Goal: Navigation & Orientation: Find specific page/section

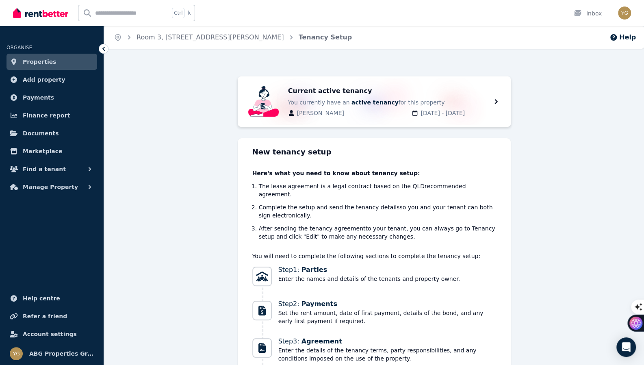
click at [34, 62] on span "Properties" at bounding box center [40, 62] width 34 height 10
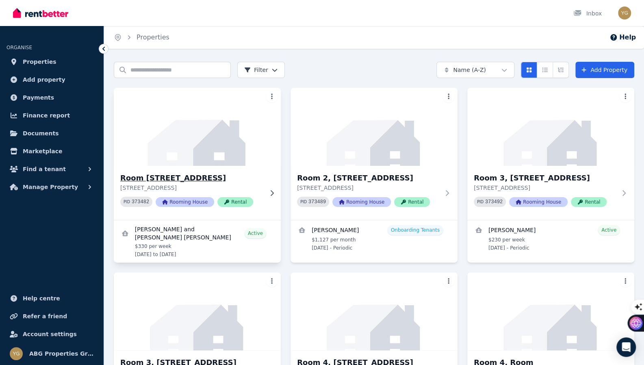
click at [228, 176] on h3 "Room [STREET_ADDRESS]" at bounding box center [191, 177] width 143 height 11
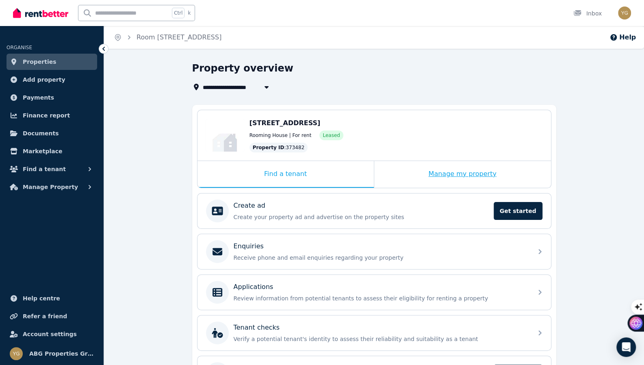
click at [427, 178] on div "Manage my property" at bounding box center [462, 174] width 177 height 27
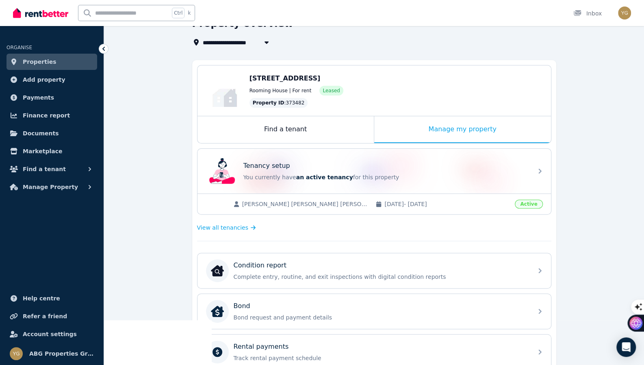
scroll to position [39, 0]
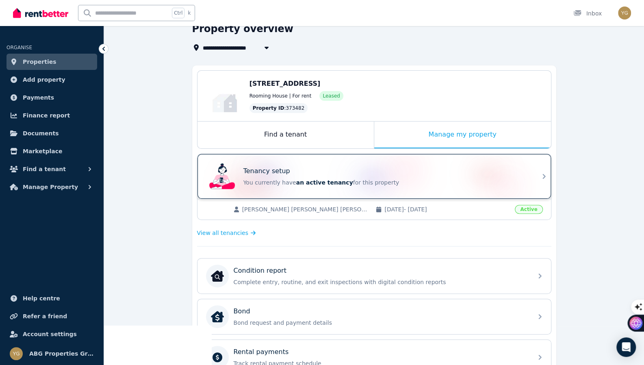
click at [539, 173] on div "Tenancy setup You currently have an active tenancy for this property" at bounding box center [375, 176] width 354 height 45
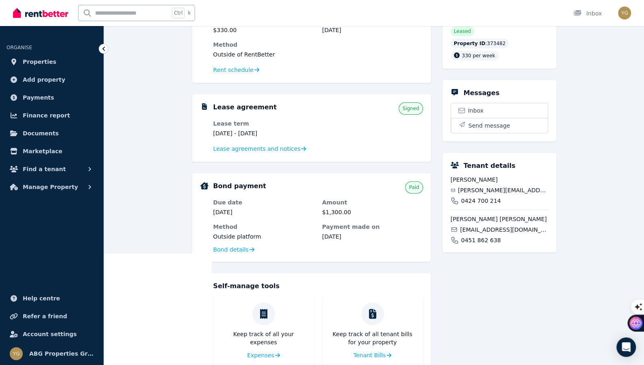
scroll to position [122, 0]
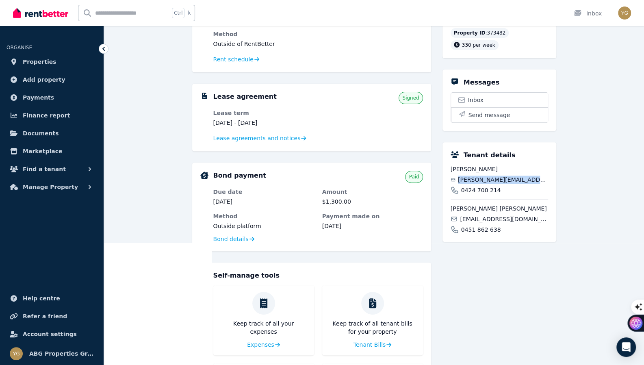
drag, startPoint x: 461, startPoint y: 175, endPoint x: 535, endPoint y: 177, distance: 73.6
click at [535, 177] on div "[PERSON_NAME][EMAIL_ADDRESS][DOMAIN_NAME]" at bounding box center [500, 180] width 98 height 8
copy span "[PERSON_NAME][EMAIL_ADDRESS][DOMAIN_NAME]"
click at [43, 59] on span "Properties" at bounding box center [40, 62] width 34 height 10
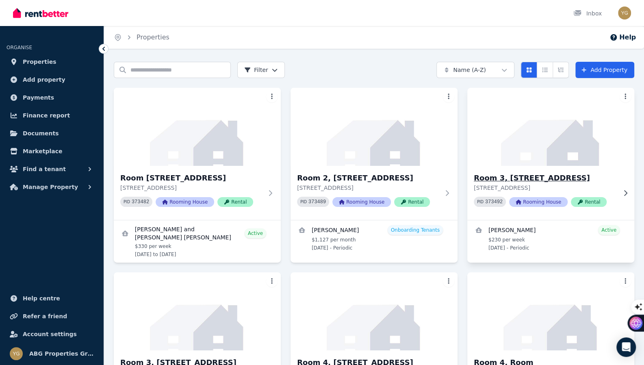
click at [540, 168] on div "Room 3, [STREET_ADDRESS] PID 373492 Rooming House Rental" at bounding box center [551, 193] width 167 height 54
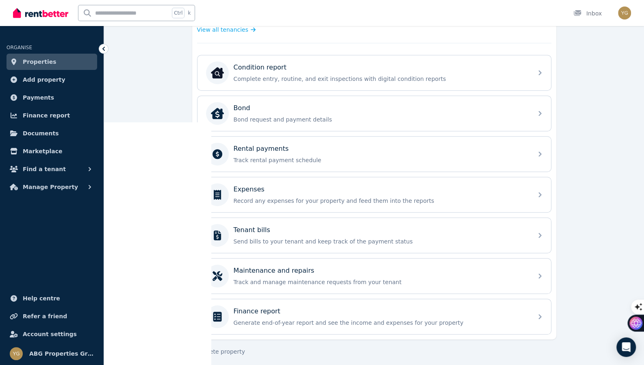
scroll to position [80, 0]
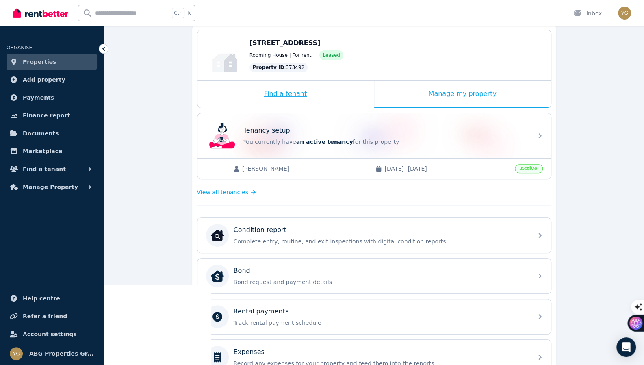
click at [294, 89] on div "Find a tenant" at bounding box center [286, 94] width 176 height 27
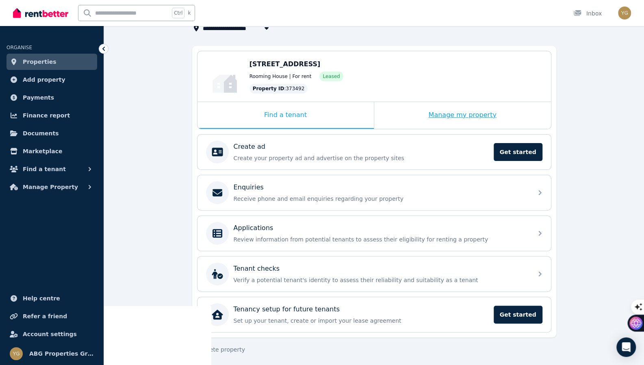
click at [463, 108] on div "Manage my property" at bounding box center [462, 115] width 177 height 27
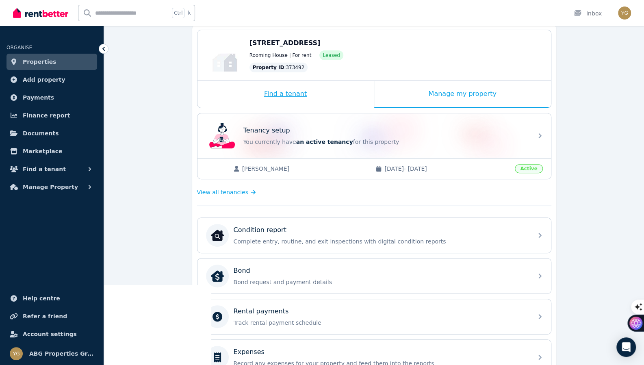
click at [316, 98] on div "Find a tenant" at bounding box center [286, 94] width 176 height 27
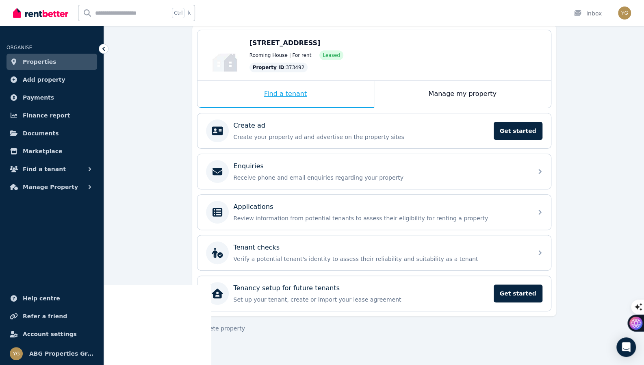
scroll to position [59, 0]
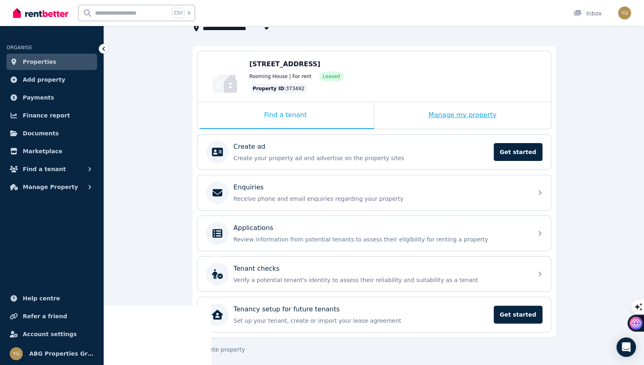
click at [409, 125] on div "Manage my property" at bounding box center [462, 115] width 177 height 27
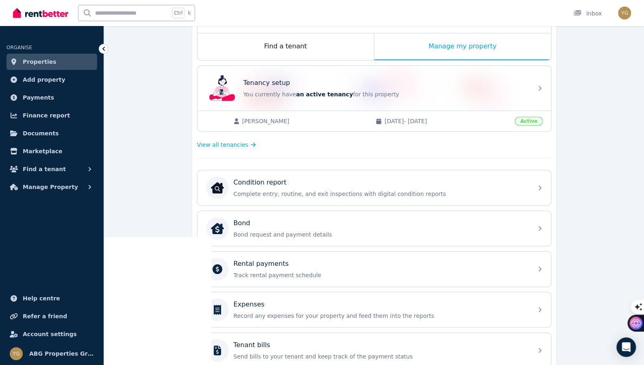
scroll to position [121, 0]
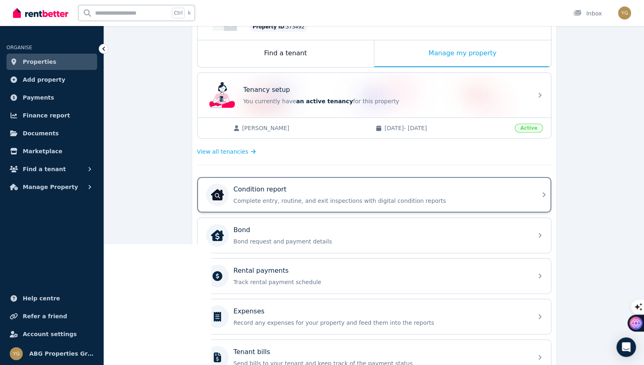
click at [394, 183] on div "Condition report Complete entry, routine, and exit inspections with digital con…" at bounding box center [367, 194] width 322 height 23
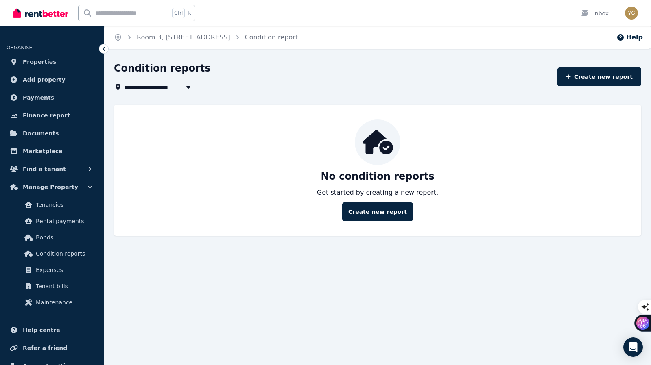
click at [108, 50] on div at bounding box center [104, 49] width 10 height 10
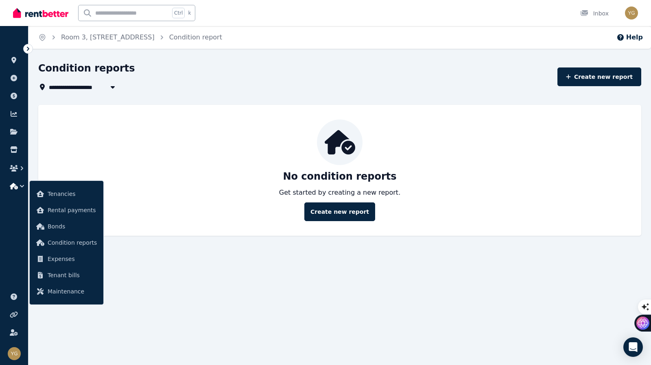
click at [29, 49] on icon at bounding box center [28, 49] width 8 height 8
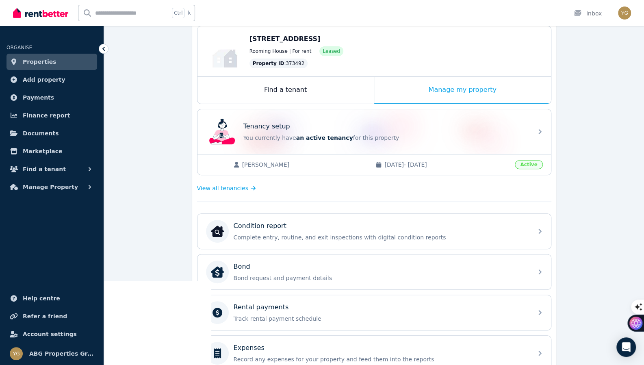
scroll to position [80, 0]
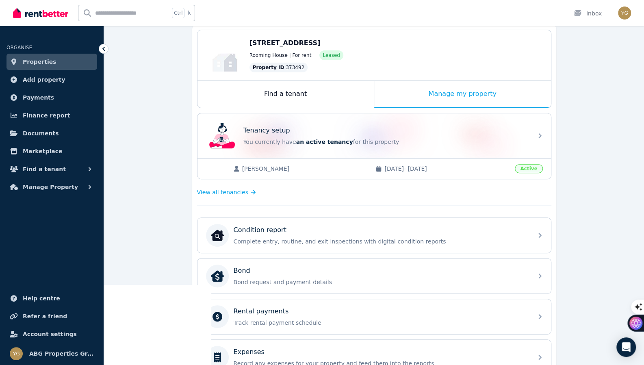
click at [330, 174] on div "[PERSON_NAME] [DATE] - [DATE] Active" at bounding box center [375, 168] width 354 height 21
click at [293, 102] on div "Find a tenant" at bounding box center [286, 94] width 176 height 27
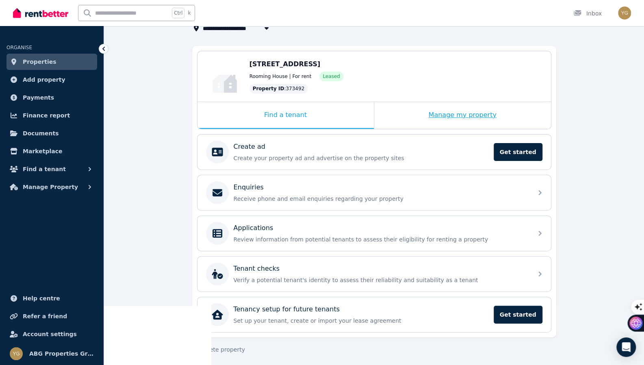
click at [433, 116] on div "Manage my property" at bounding box center [462, 115] width 177 height 27
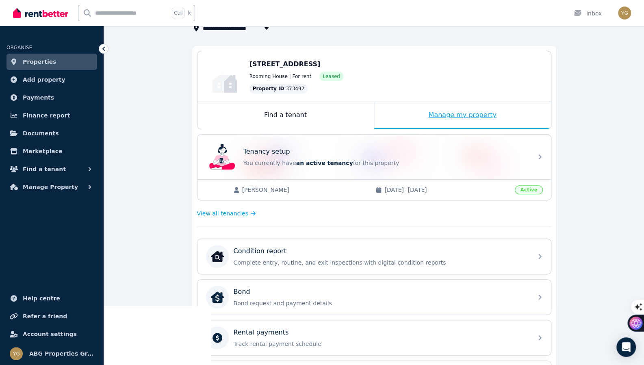
scroll to position [80, 0]
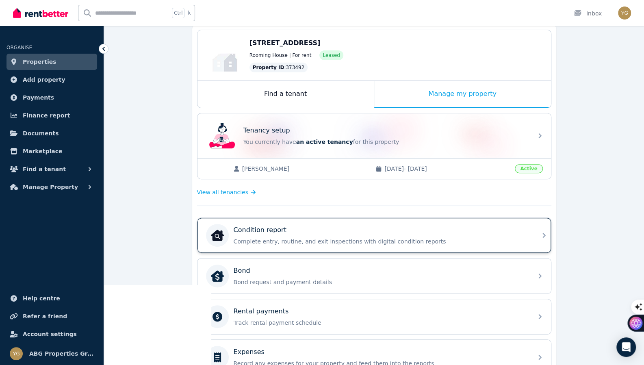
click at [259, 231] on p "Condition report" at bounding box center [260, 230] width 53 height 10
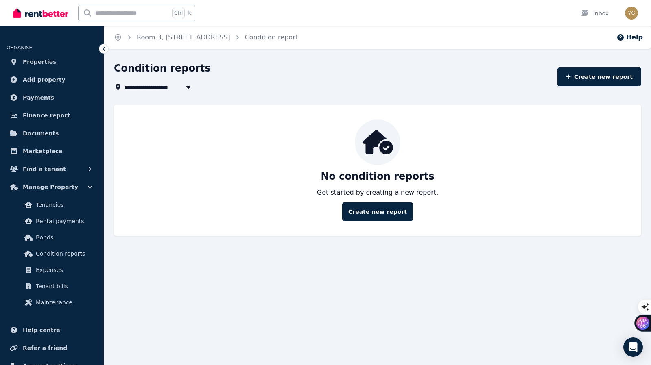
click at [105, 48] on icon at bounding box center [104, 49] width 8 height 8
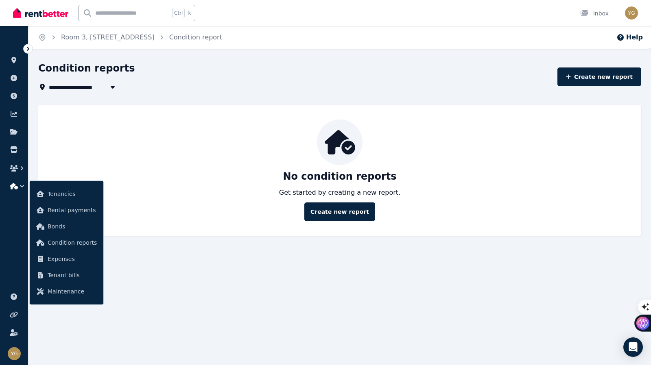
click at [29, 49] on icon at bounding box center [28, 49] width 8 height 8
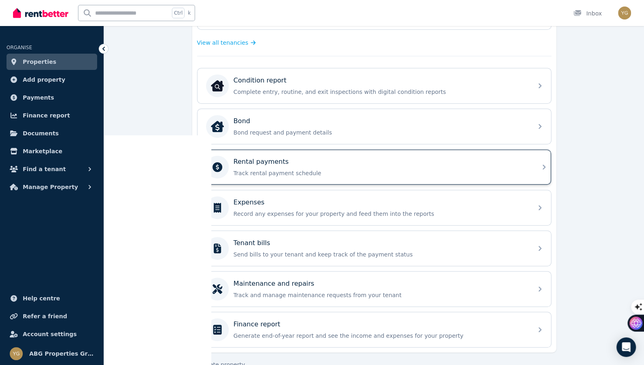
scroll to position [237, 0]
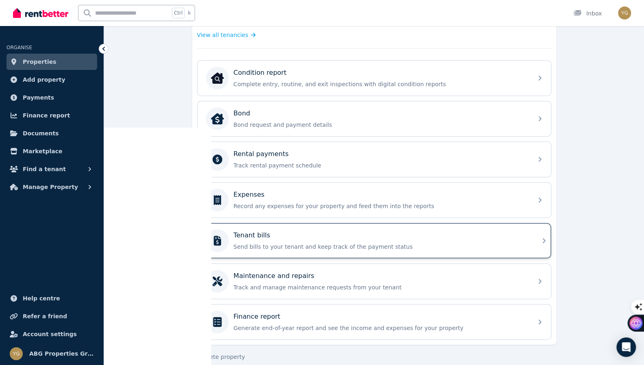
click at [416, 231] on div "Tenant bills" at bounding box center [381, 236] width 294 height 10
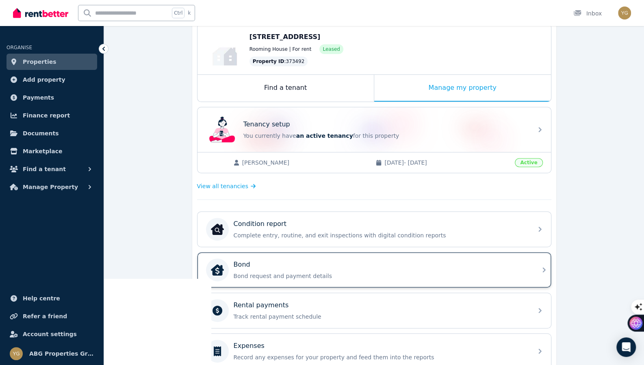
scroll to position [122, 0]
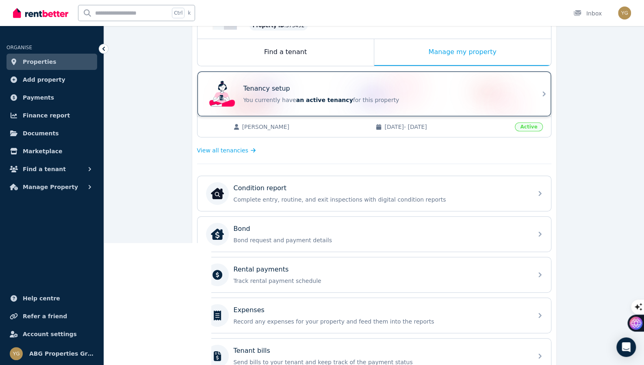
click at [342, 91] on div "Tenancy setup" at bounding box center [386, 89] width 285 height 10
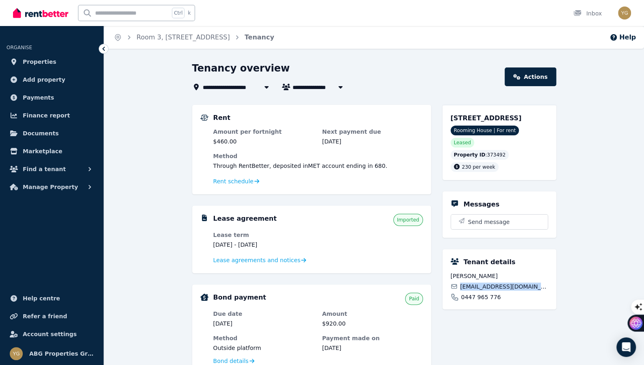
drag, startPoint x: 531, startPoint y: 284, endPoint x: 461, endPoint y: 284, distance: 70.3
click at [461, 284] on div "[EMAIL_ADDRESS][DOMAIN_NAME]" at bounding box center [500, 287] width 98 height 8
copy span "[EMAIL_ADDRESS][DOMAIN_NAME]"
